Goal: Task Accomplishment & Management: Use online tool/utility

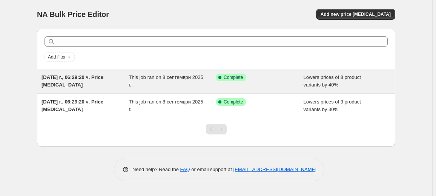
click at [203, 86] on div "This job ran on 8 септември 2025 г.." at bounding box center [172, 81] width 87 height 15
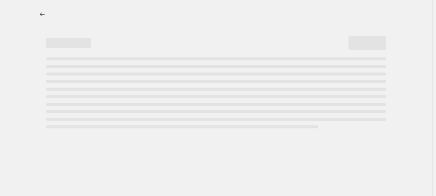
select select "percentage"
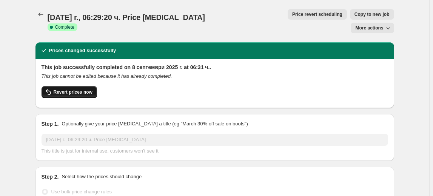
click at [68, 89] on span "Revert prices now" at bounding box center [73, 92] width 39 height 6
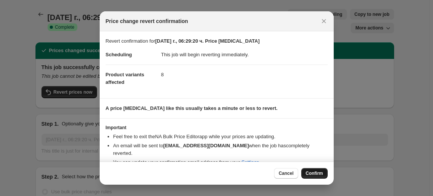
click at [312, 173] on span "Confirm" at bounding box center [313, 173] width 17 height 6
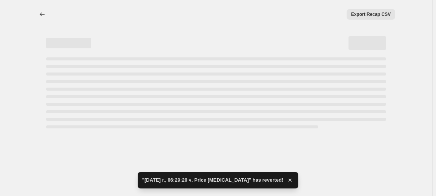
select select "percentage"
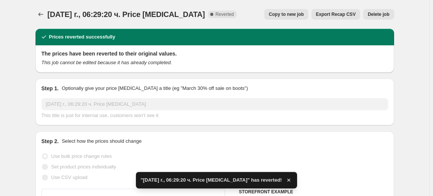
click at [382, 17] on span "Delete job" at bounding box center [377, 14] width 21 height 6
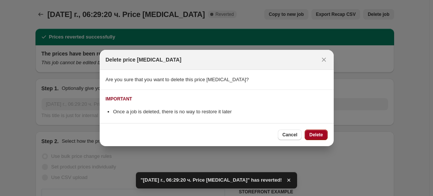
click at [317, 133] on span "Delete" at bounding box center [316, 135] width 14 height 6
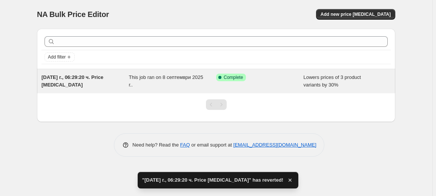
click at [124, 75] on div "[DATE] г., 06:29:20 ч. Price [MEDICAL_DATA]" at bounding box center [84, 81] width 87 height 15
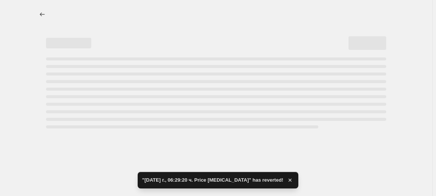
select select "percentage"
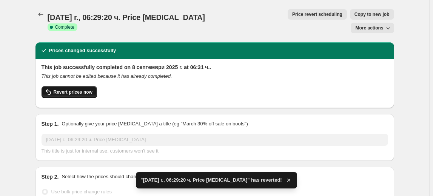
click at [69, 89] on span "Revert prices now" at bounding box center [73, 92] width 39 height 6
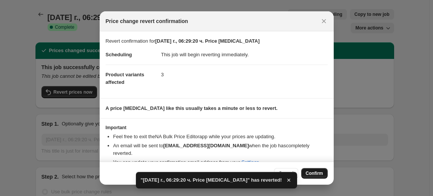
click at [311, 173] on span "Confirm" at bounding box center [313, 173] width 17 height 6
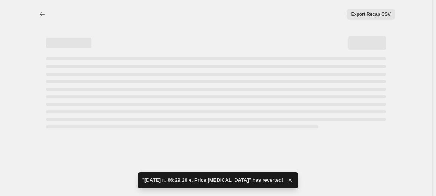
select select "percentage"
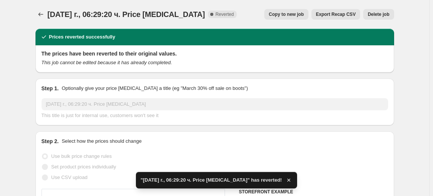
click at [386, 12] on span "Delete job" at bounding box center [377, 14] width 21 height 6
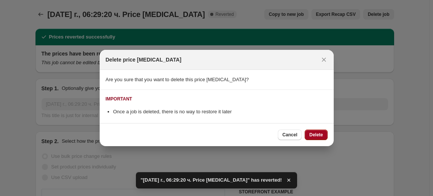
click at [322, 135] on span "Delete" at bounding box center [316, 135] width 14 height 6
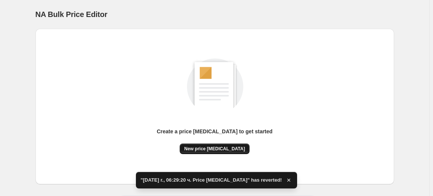
click at [232, 143] on button "New price [MEDICAL_DATA]" at bounding box center [215, 148] width 70 height 11
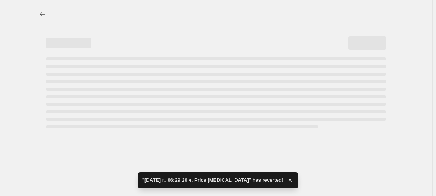
select select "percentage"
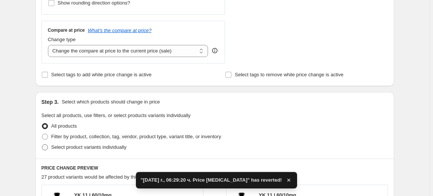
scroll to position [274, 0]
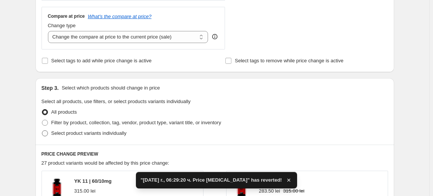
click at [101, 135] on span "Select product variants individually" at bounding box center [88, 133] width 75 height 8
click at [42, 130] on input "Select product variants individually" at bounding box center [42, 130] width 0 height 0
radio input "true"
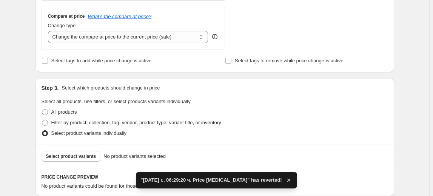
click at [88, 157] on span "Select product variants" at bounding box center [71, 156] width 50 height 6
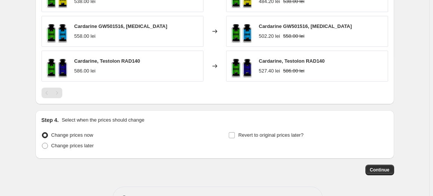
scroll to position [510, 0]
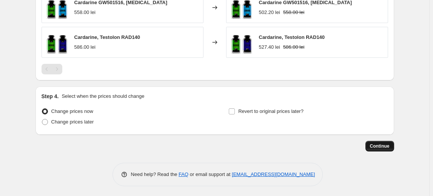
click at [380, 147] on span "Continue" at bounding box center [380, 146] width 20 height 6
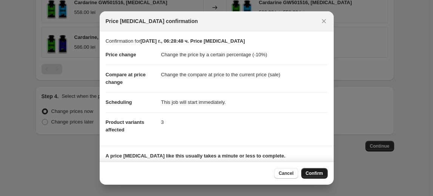
click at [313, 174] on span "Confirm" at bounding box center [313, 173] width 17 height 6
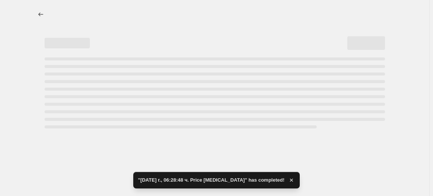
select select "percentage"
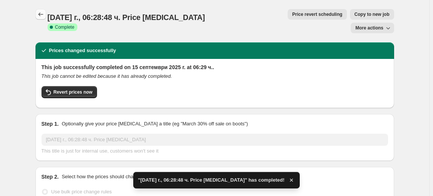
click at [41, 17] on icon "Price change jobs" at bounding box center [41, 15] width 8 height 8
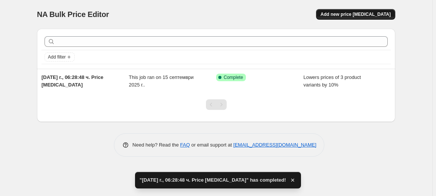
click at [351, 15] on span "Add new price [MEDICAL_DATA]" at bounding box center [356, 14] width 70 height 6
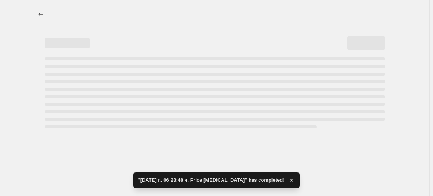
select select "percentage"
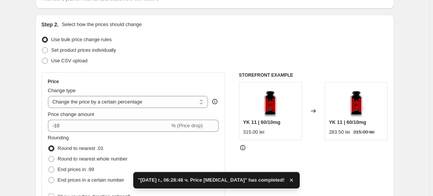
scroll to position [68, 0]
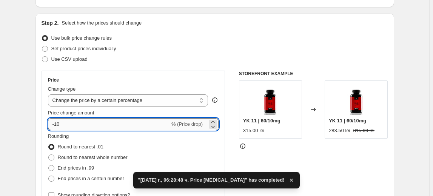
click at [60, 124] on input "-10" at bounding box center [109, 124] width 122 height 12
click at [57, 124] on input "-10" at bounding box center [109, 124] width 122 height 12
type input "-20"
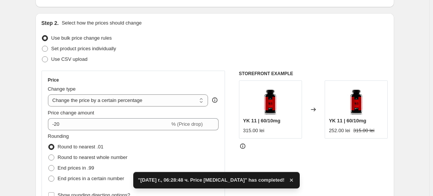
click at [80, 133] on fieldset "Rounding Round to nearest .01 Round to nearest whole number End prices in .99 E…" at bounding box center [88, 157] width 80 height 51
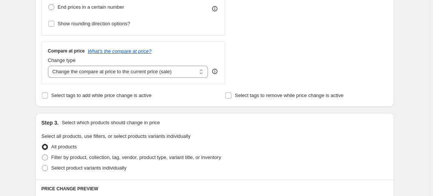
scroll to position [240, 0]
click at [71, 167] on span "Select product variants individually" at bounding box center [88, 167] width 75 height 6
click at [42, 165] on input "Select product variants individually" at bounding box center [42, 164] width 0 height 0
radio input "true"
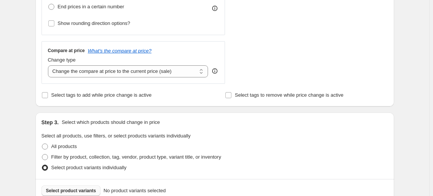
click at [68, 187] on button "Select product variants" at bounding box center [70, 190] width 59 height 11
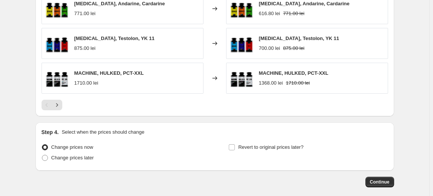
scroll to position [579, 0]
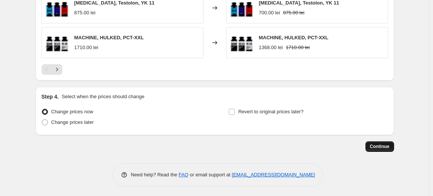
click at [373, 146] on span "Continue" at bounding box center [380, 146] width 20 height 6
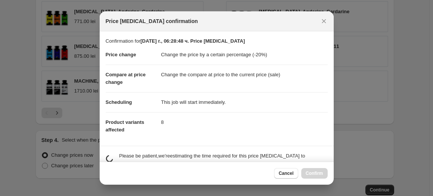
scroll to position [0, 0]
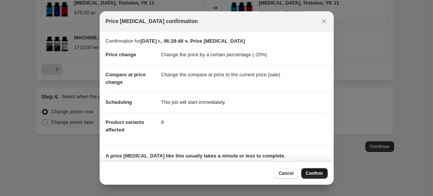
click at [315, 172] on span "Confirm" at bounding box center [313, 173] width 17 height 6
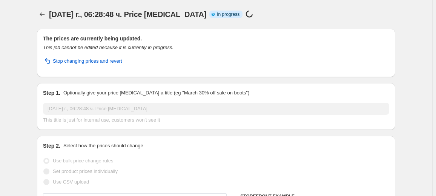
select select "percentage"
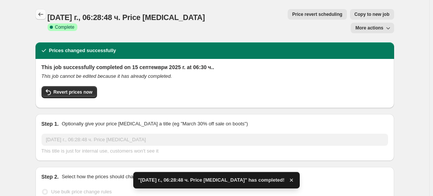
click at [41, 15] on icon "Price change jobs" at bounding box center [41, 15] width 8 height 8
